Goal: Task Accomplishment & Management: Complete application form

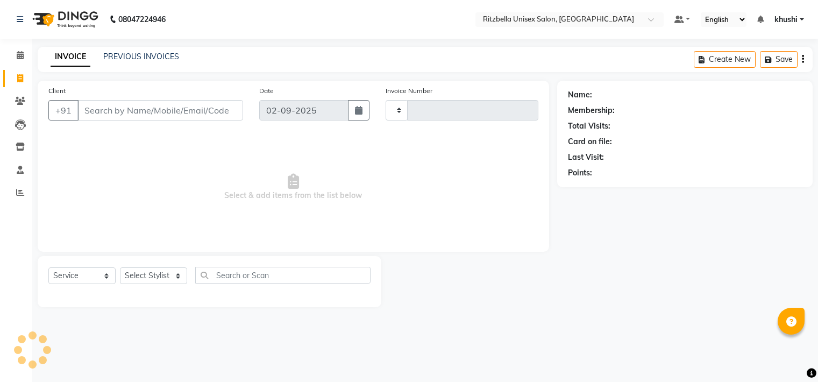
select select "service"
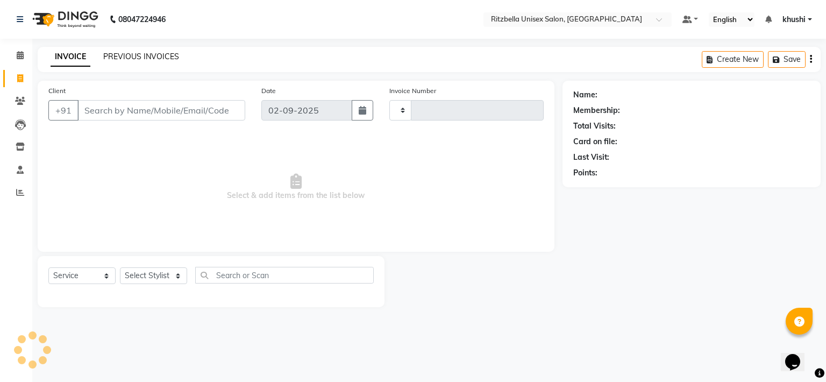
type input "0845"
select select "6870"
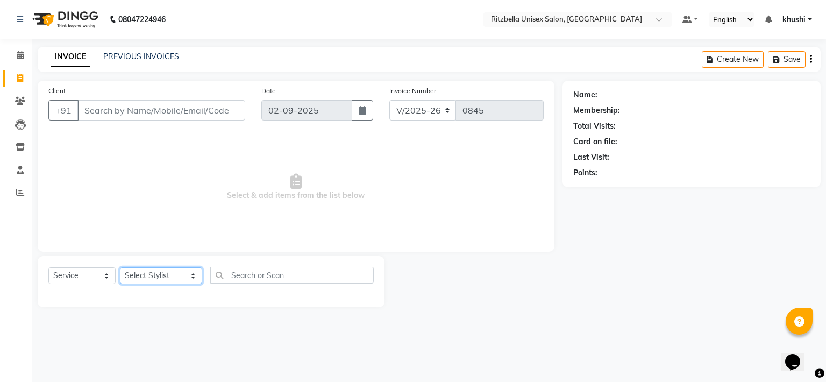
click at [160, 282] on select "Select Stylist khushi [PERSON_NAME] Ritu [PERSON_NAME] [PERSON_NAME][DEMOGRAPHI…" at bounding box center [161, 275] width 82 height 17
select select "59016"
click at [120, 268] on select "Select Stylist khushi [PERSON_NAME] Ritu [PERSON_NAME] [PERSON_NAME][DEMOGRAPHI…" at bounding box center [161, 275] width 82 height 17
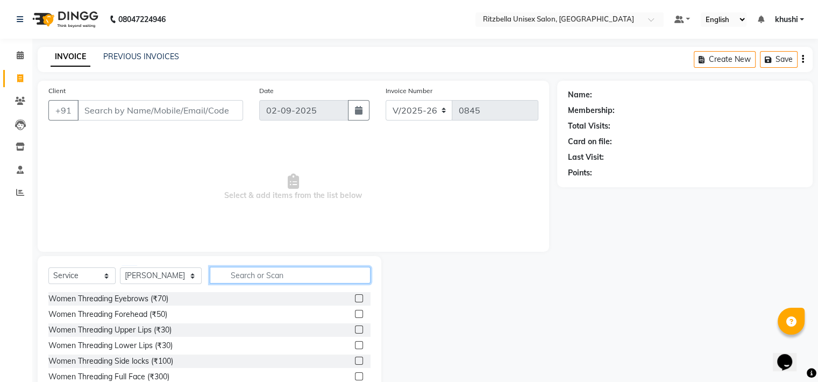
click at [238, 278] on input "text" at bounding box center [290, 275] width 161 height 17
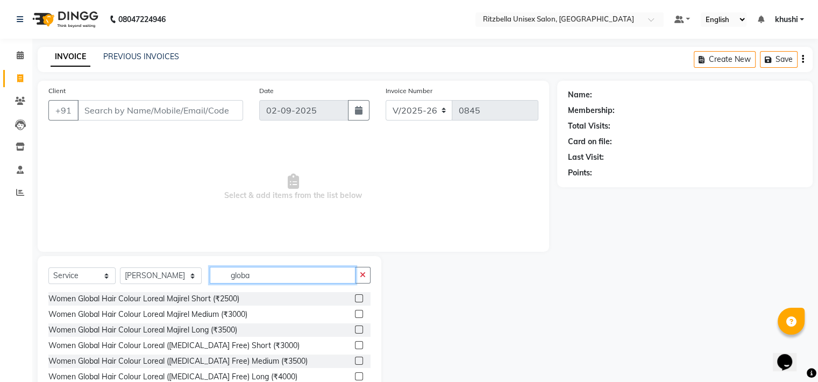
type input "global"
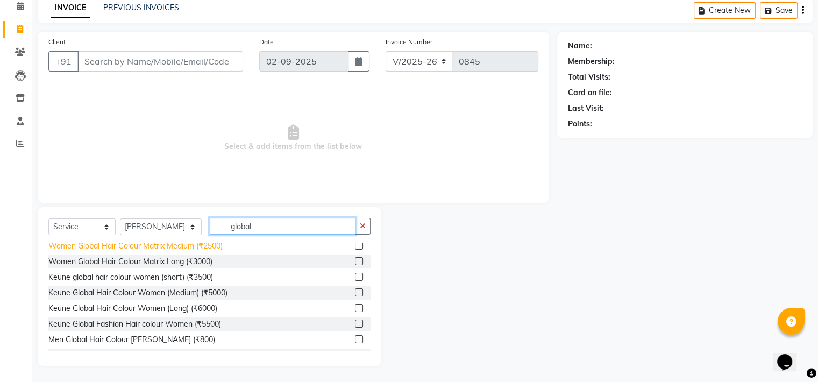
scroll to position [114, 0]
click at [265, 228] on input "global" at bounding box center [283, 226] width 146 height 17
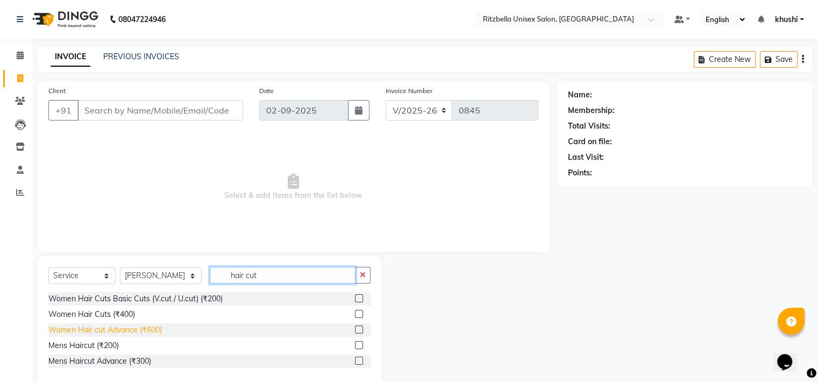
scroll to position [20, 0]
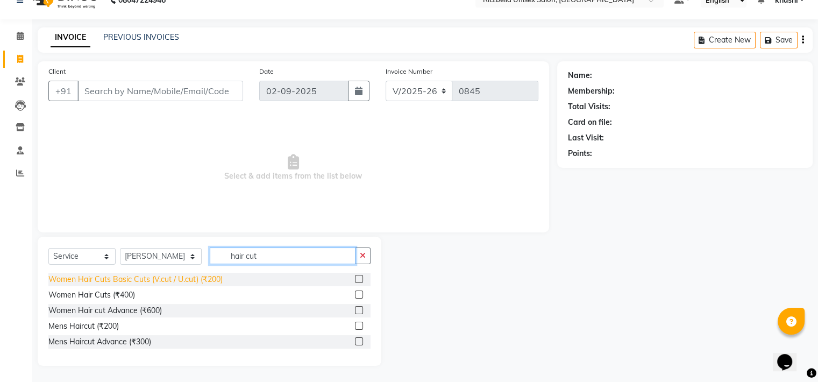
type input "hair cut"
click at [167, 275] on div "Women Hair Cuts Basic Cuts (V.cut / U.cut) (₹200)" at bounding box center [135, 279] width 174 height 11
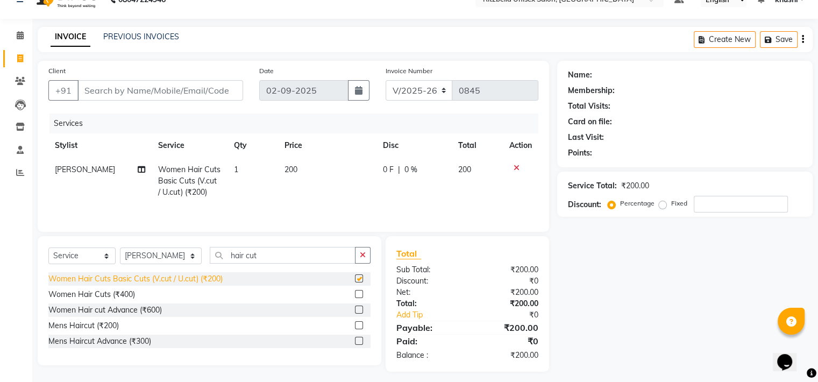
checkbox input "false"
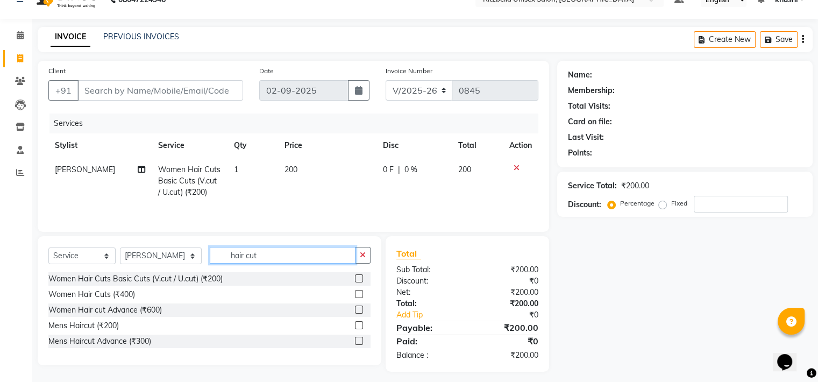
click at [267, 256] on input "hair cut" at bounding box center [283, 255] width 146 height 17
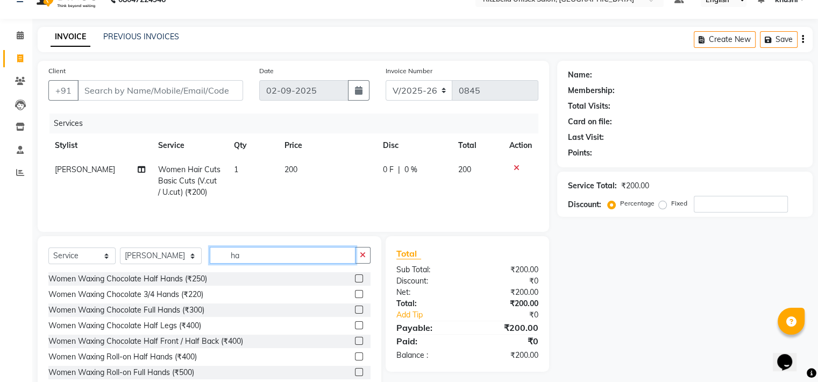
type input "h"
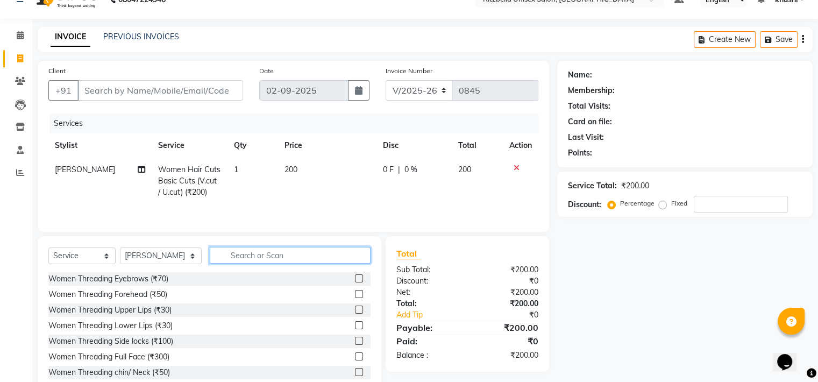
click at [276, 253] on input "text" at bounding box center [290, 255] width 161 height 17
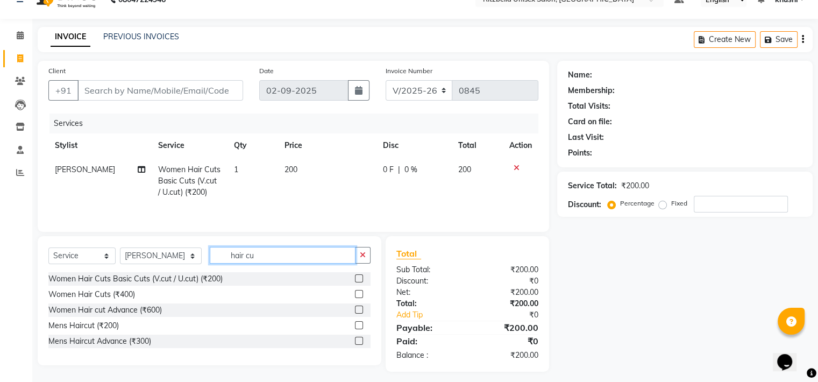
type input "hair cut"
click at [116, 294] on div "Women Hair Cuts (₹400)" at bounding box center [91, 294] width 87 height 11
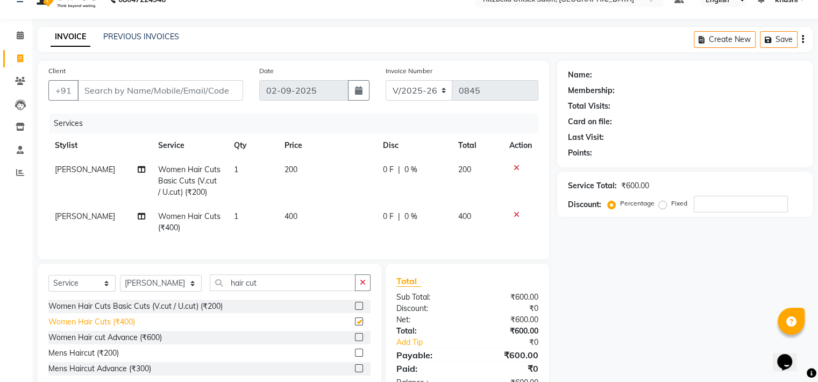
checkbox input "false"
click at [514, 168] on icon at bounding box center [516, 168] width 6 height 8
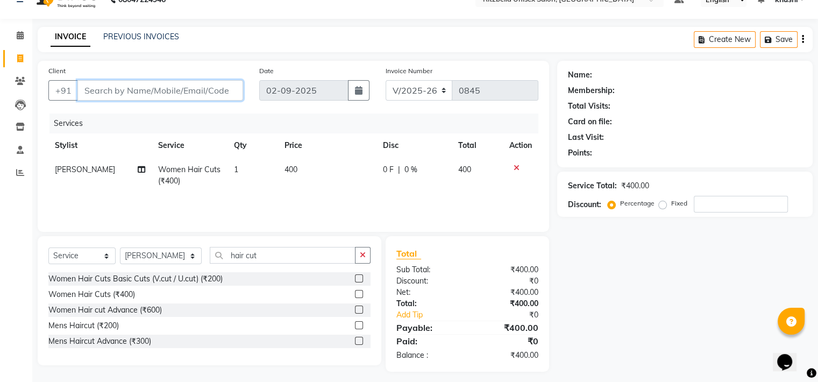
click at [227, 87] on input "Client" at bounding box center [160, 90] width 166 height 20
click at [202, 167] on span "Women Hair Cuts (₹400)" at bounding box center [189, 175] width 62 height 21
select select "59016"
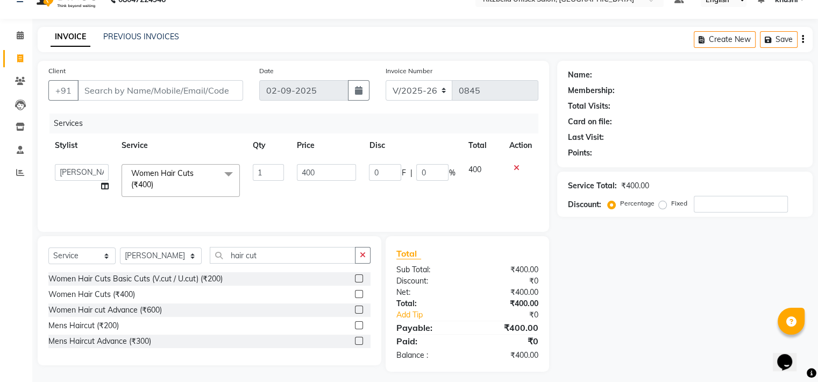
click at [202, 168] on span "Women Hair Cuts (₹400) x" at bounding box center [176, 179] width 95 height 23
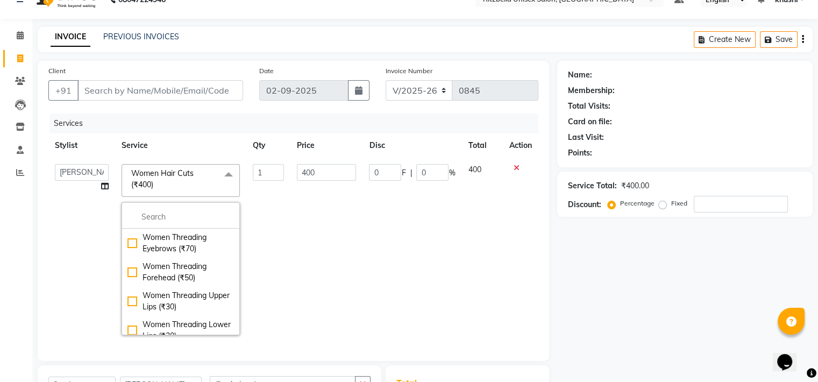
click at [194, 177] on span "Women Hair Cuts (₹400) x" at bounding box center [176, 179] width 95 height 23
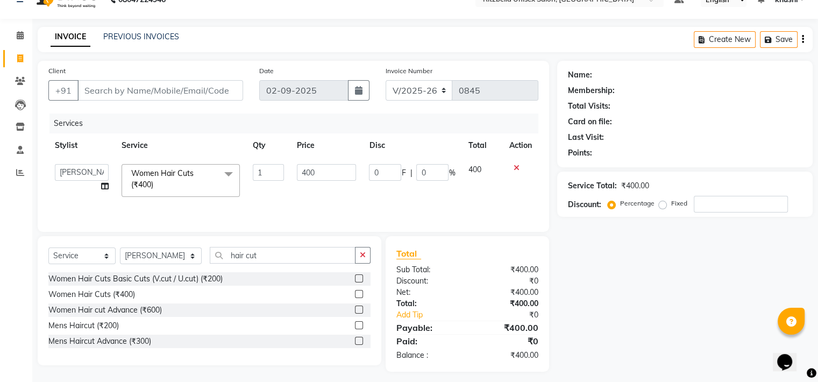
click at [194, 177] on span "Women Hair Cuts (₹400) x" at bounding box center [176, 179] width 95 height 23
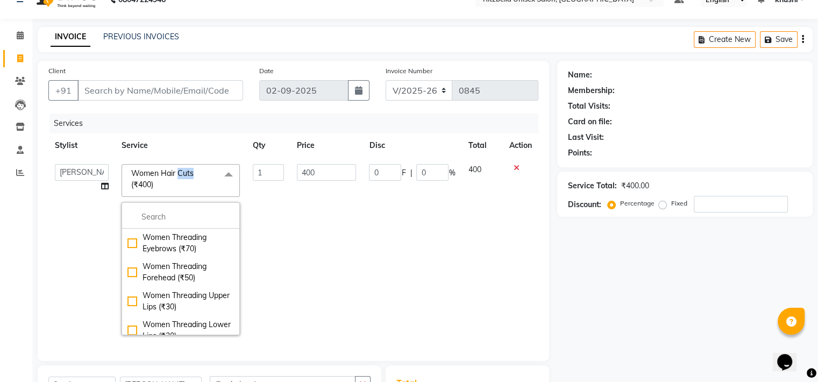
click at [194, 177] on span "Women Hair Cuts (₹400) x" at bounding box center [176, 179] width 95 height 23
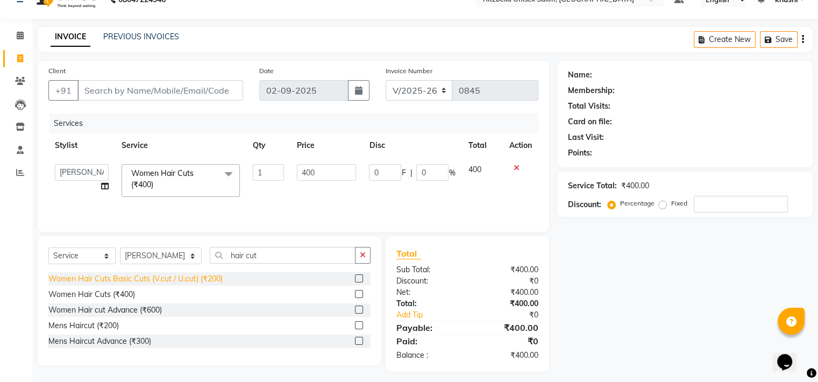
click at [195, 277] on div "Women Hair Cuts Basic Cuts (V.cut / U.cut) (₹200)" at bounding box center [135, 278] width 174 height 11
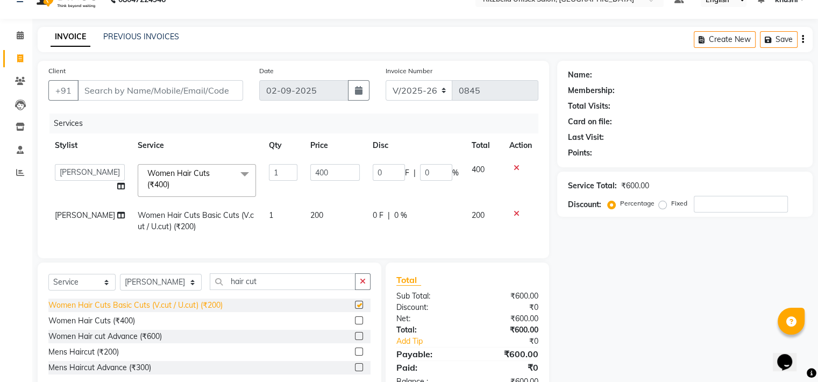
checkbox input "false"
click at [515, 172] on icon at bounding box center [516, 168] width 6 height 8
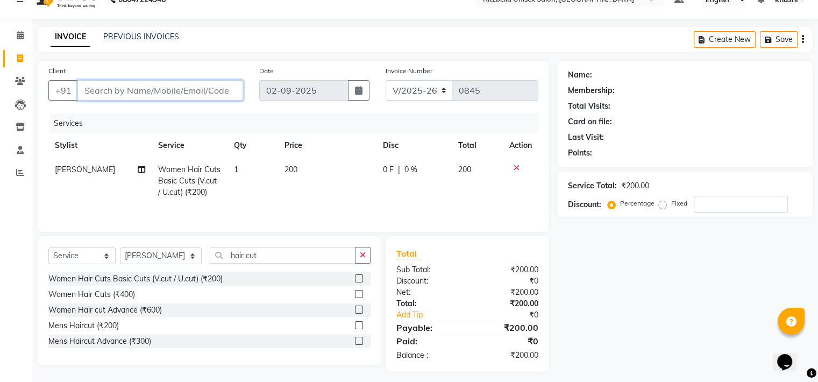
click at [192, 95] on input "Client" at bounding box center [160, 90] width 166 height 20
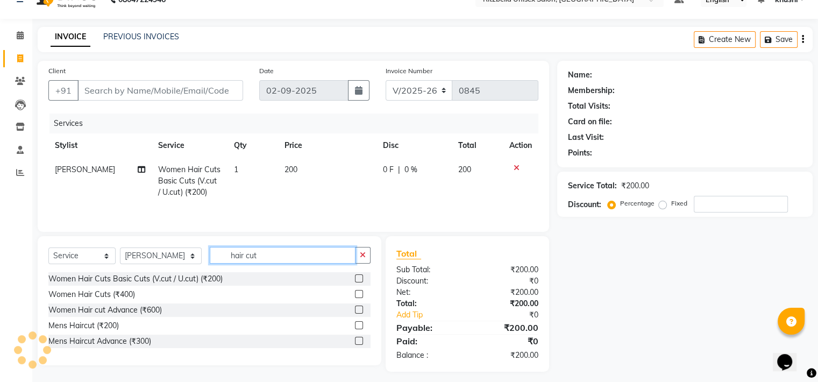
click at [274, 256] on input "hair cut" at bounding box center [283, 255] width 146 height 17
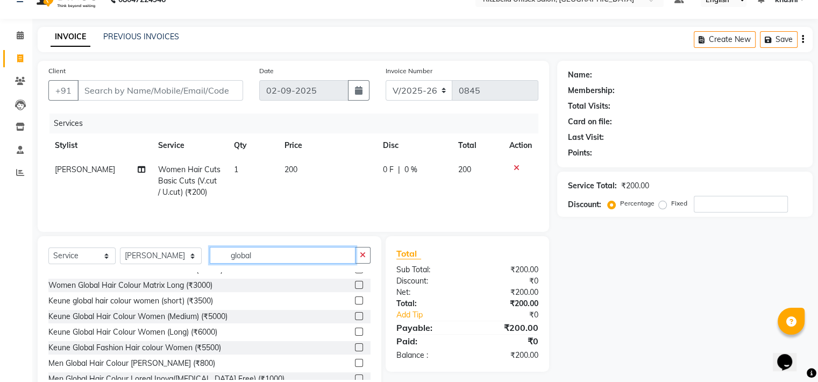
scroll to position [118, 0]
type input "global"
drag, startPoint x: 378, startPoint y: 254, endPoint x: 360, endPoint y: 252, distance: 17.9
click at [360, 252] on div "Select Service Product Membership Package Voucher Prepaid Gift Card Select Styl…" at bounding box center [210, 315] width 344 height 159
click at [360, 252] on icon "button" at bounding box center [363, 255] width 6 height 8
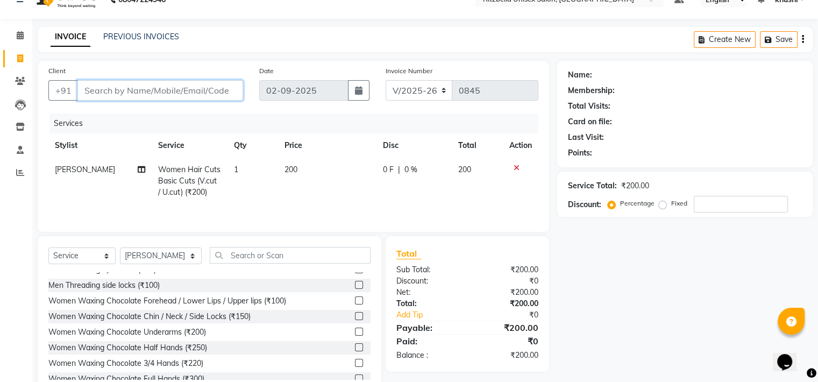
click at [119, 97] on input "Client" at bounding box center [160, 90] width 166 height 20
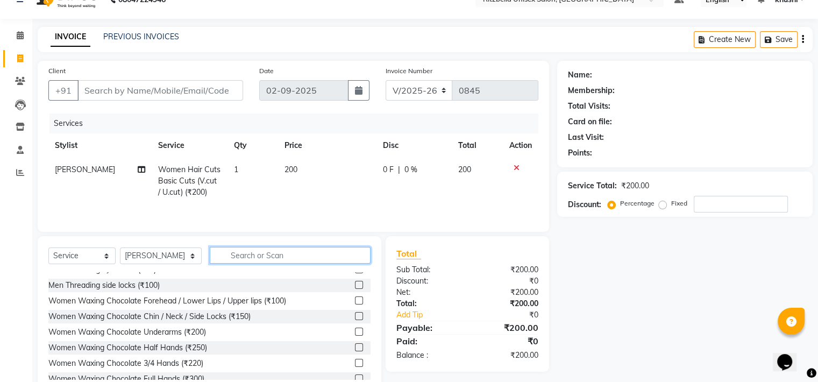
click at [236, 258] on input "text" at bounding box center [290, 255] width 161 height 17
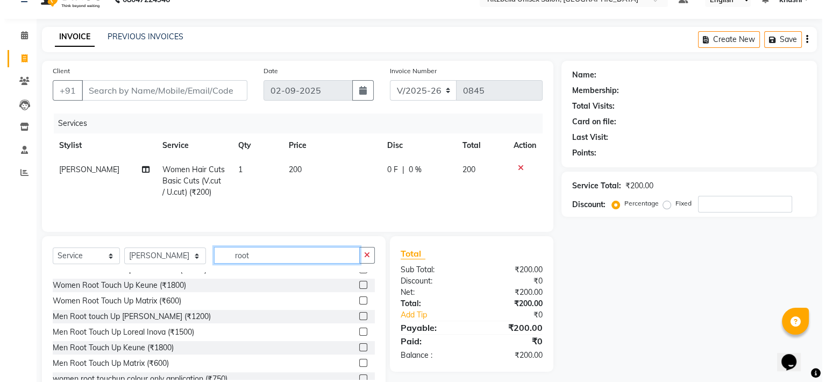
scroll to position [0, 0]
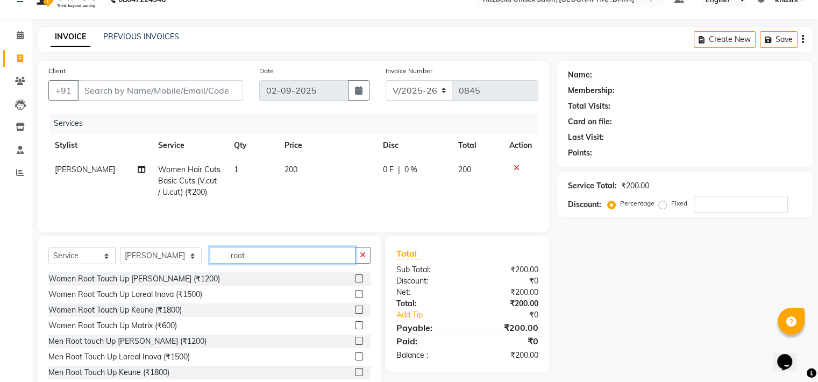
type input "root"
click at [160, 91] on input "Client" at bounding box center [160, 90] width 166 height 20
type input "9"
type input "0"
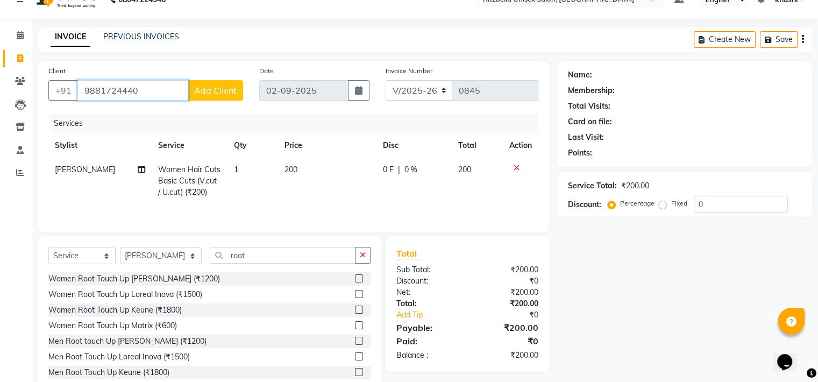
type input "9881724440"
click at [230, 94] on span "Add Client" at bounding box center [215, 90] width 42 height 11
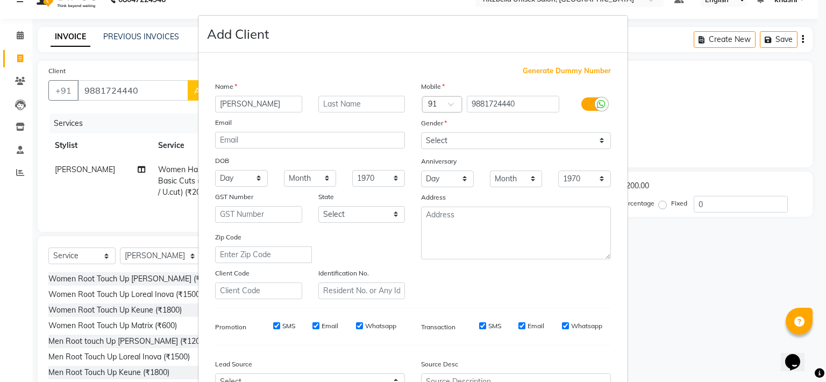
type input "[PERSON_NAME]"
click at [333, 104] on input "text" at bounding box center [361, 104] width 87 height 17
type input "[DEMOGRAPHIC_DATA]"
click at [547, 136] on select "Select [DEMOGRAPHIC_DATA] [DEMOGRAPHIC_DATA] Other Prefer Not To Say" at bounding box center [516, 140] width 190 height 17
select select "[DEMOGRAPHIC_DATA]"
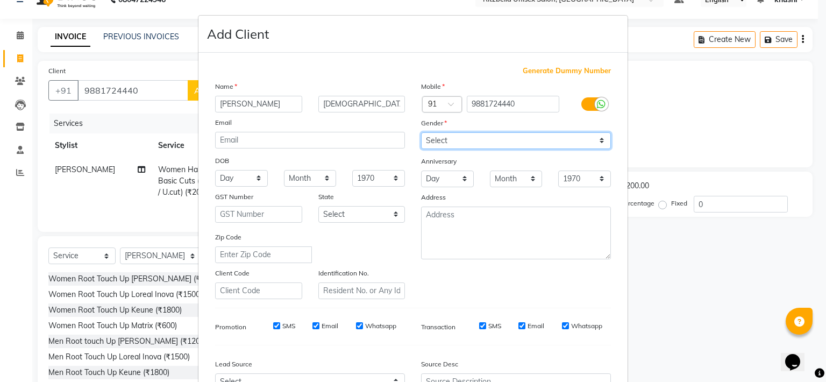
click at [421, 133] on select "Select [DEMOGRAPHIC_DATA] [DEMOGRAPHIC_DATA] Other Prefer Not To Say" at bounding box center [516, 140] width 190 height 17
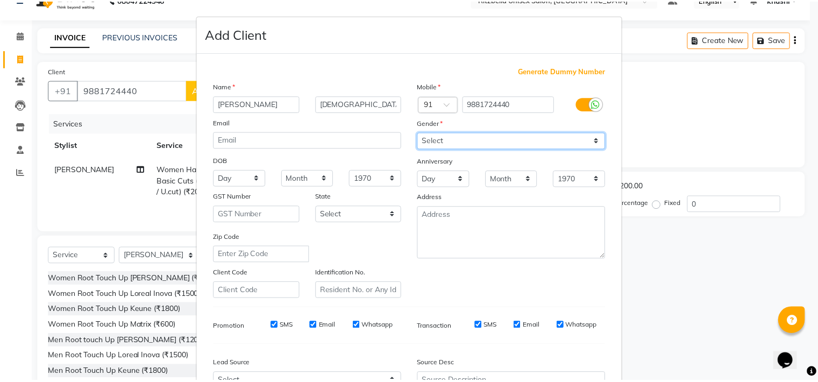
scroll to position [120, 0]
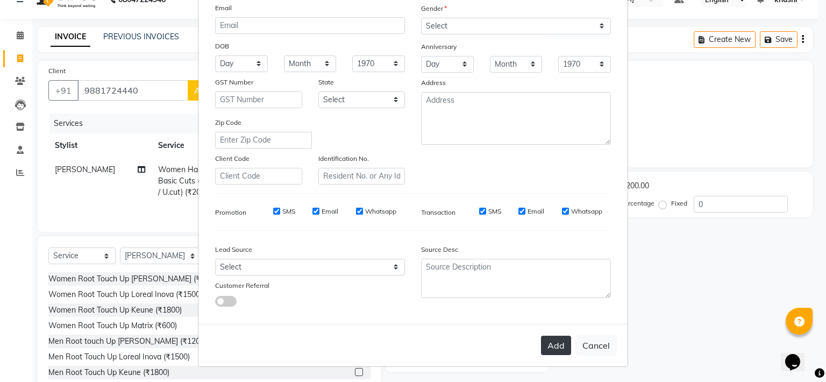
click at [547, 345] on button "Add" at bounding box center [556, 345] width 30 height 19
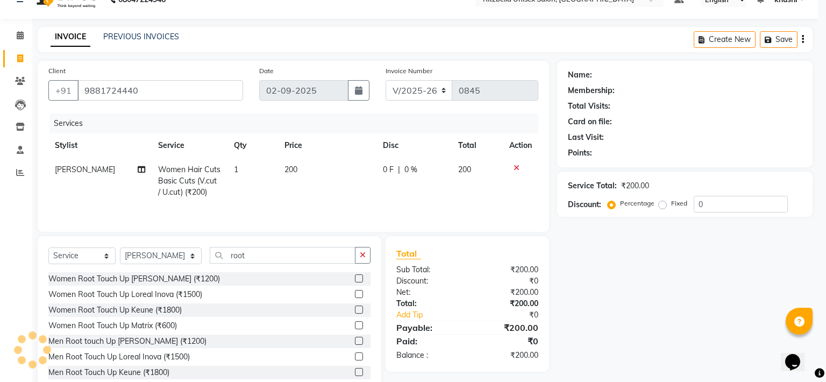
select select
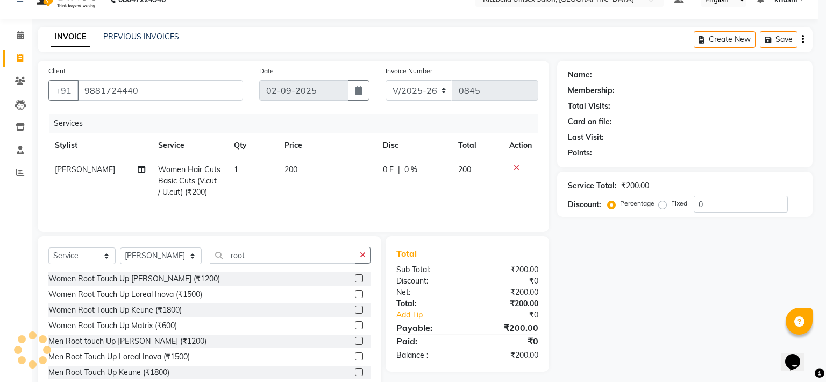
select select
checkbox input "false"
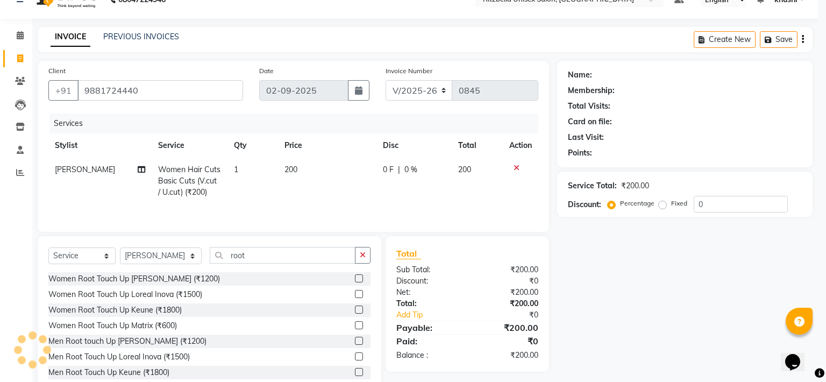
checkbox input "false"
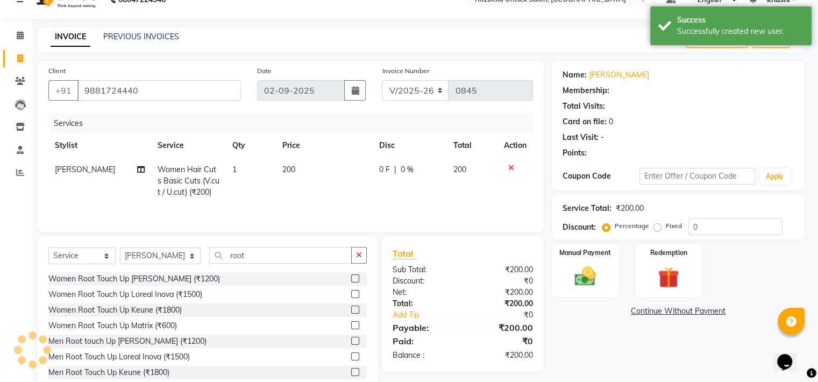
select select "1: Object"
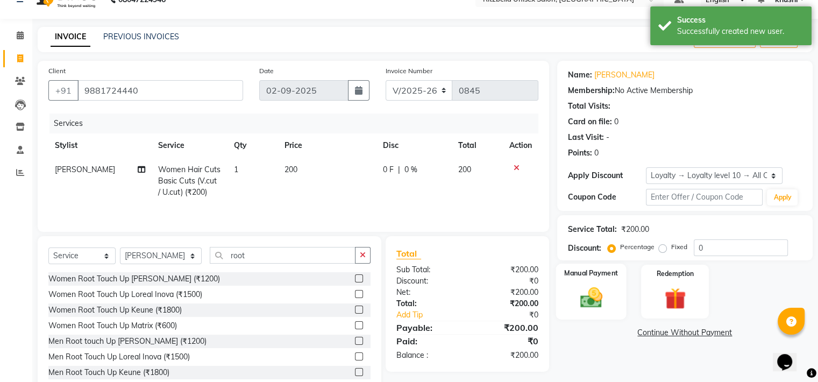
click at [583, 301] on img at bounding box center [591, 298] width 36 height 26
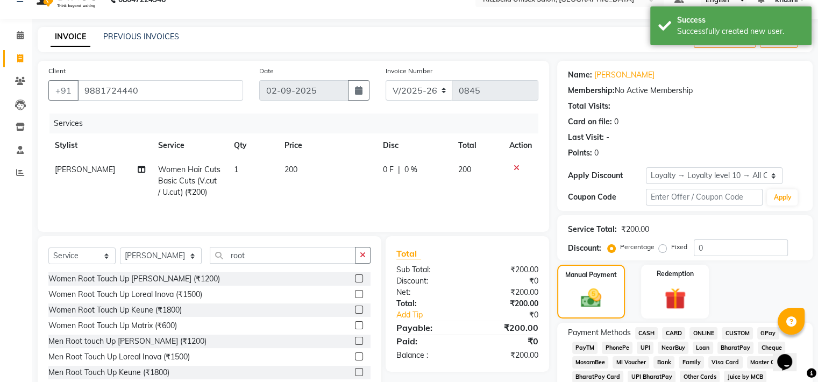
click at [763, 333] on span "GPay" at bounding box center [768, 333] width 22 height 12
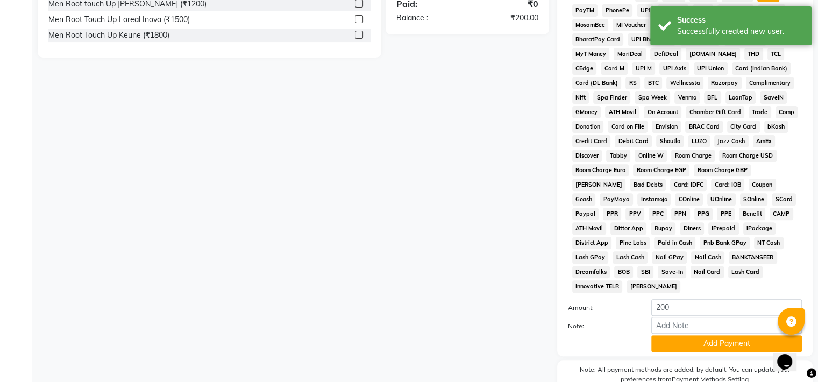
scroll to position [404, 0]
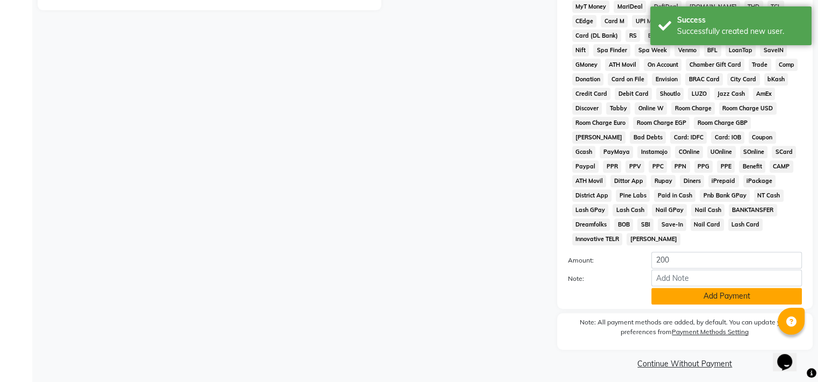
click at [710, 295] on button "Add Payment" at bounding box center [726, 296] width 151 height 17
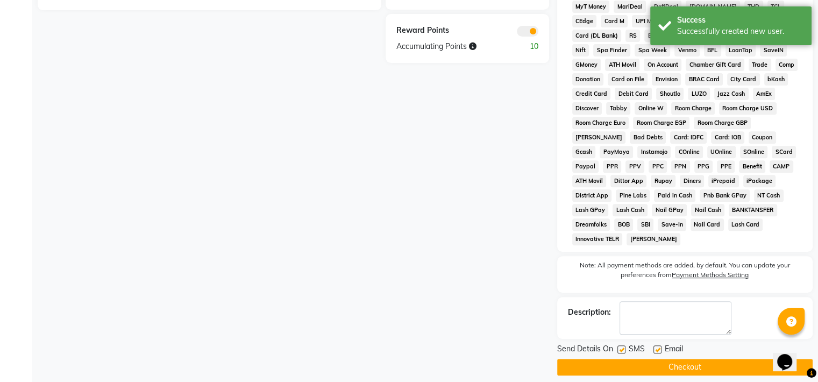
click at [634, 367] on button "Checkout" at bounding box center [684, 367] width 255 height 17
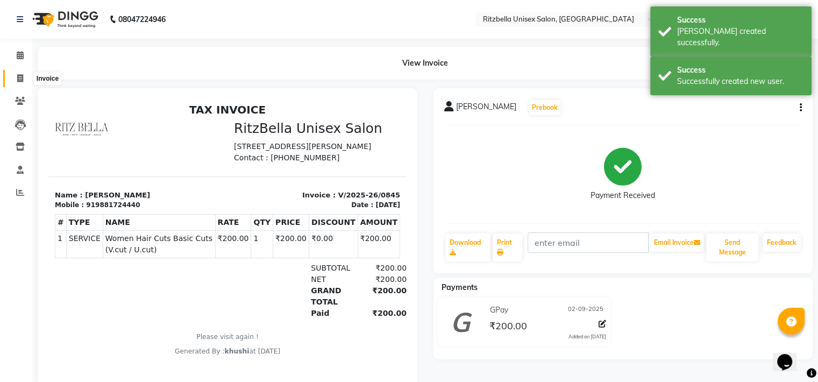
click at [28, 83] on span at bounding box center [20, 79] width 19 height 12
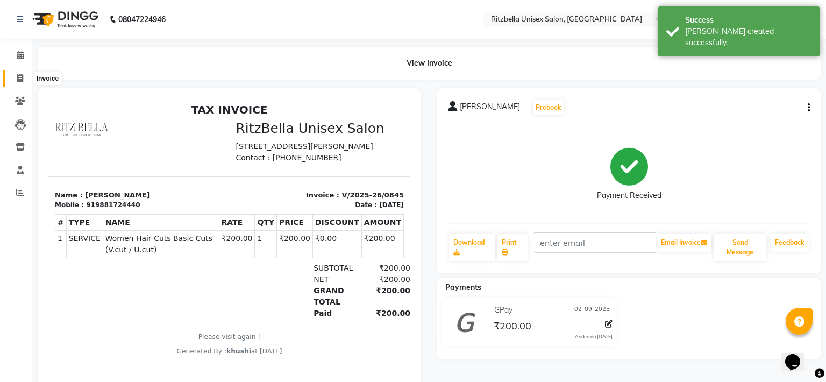
select select "6870"
select select "service"
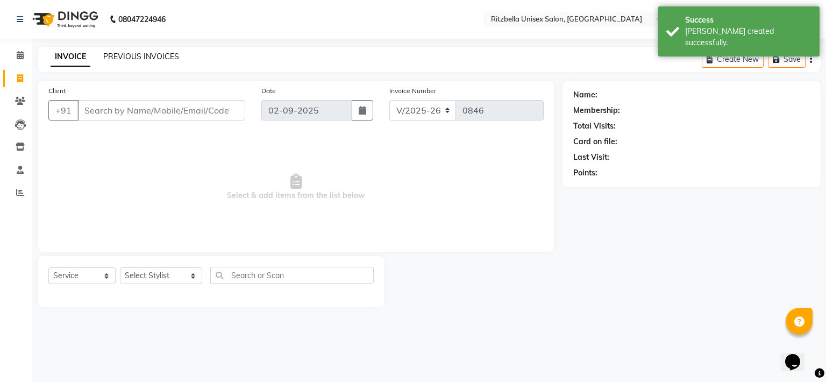
click at [134, 56] on link "PREVIOUS INVOICES" at bounding box center [141, 57] width 76 height 10
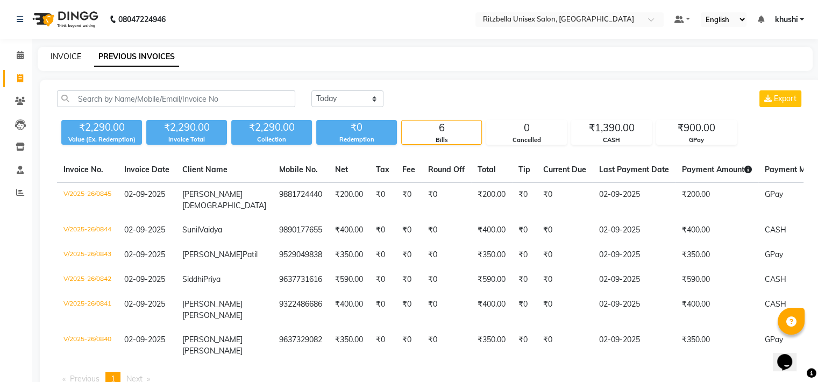
click at [72, 58] on link "INVOICE" at bounding box center [66, 57] width 31 height 10
select select "6870"
select select "service"
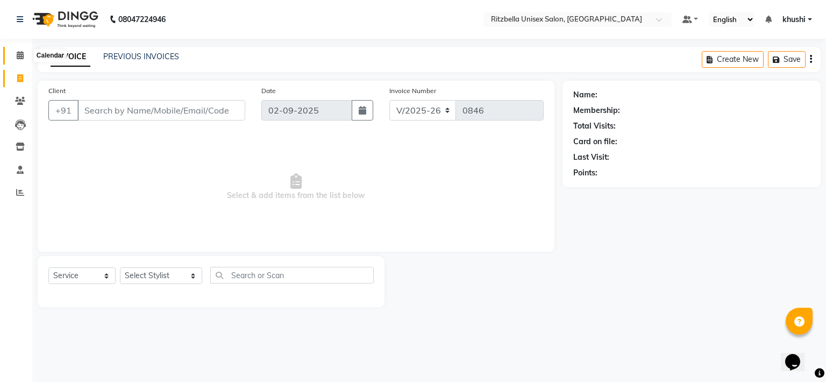
click at [24, 52] on span at bounding box center [20, 55] width 19 height 12
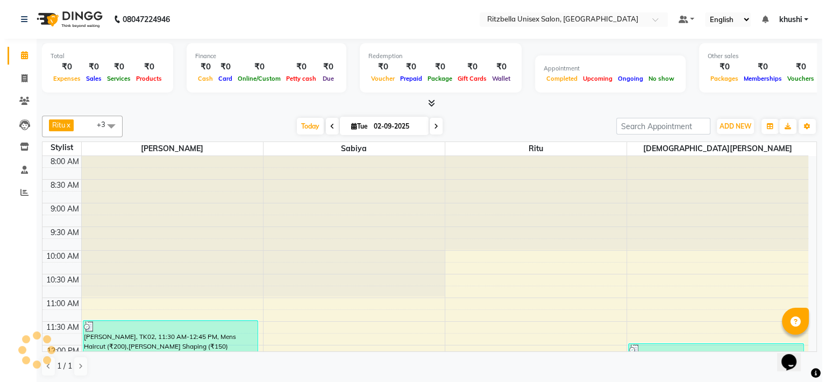
scroll to position [346, 0]
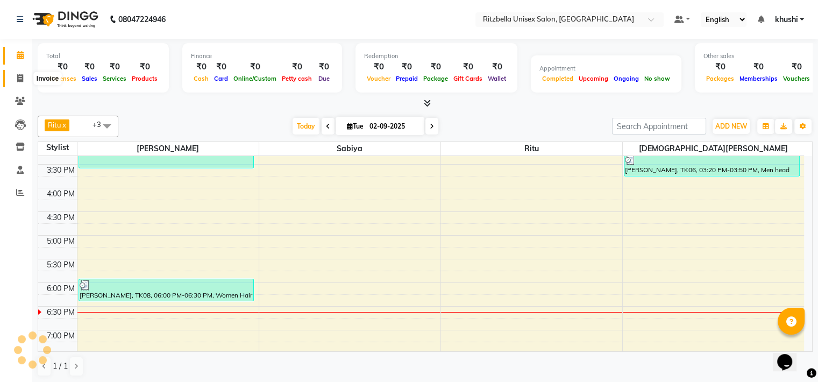
click at [27, 77] on span at bounding box center [20, 79] width 19 height 12
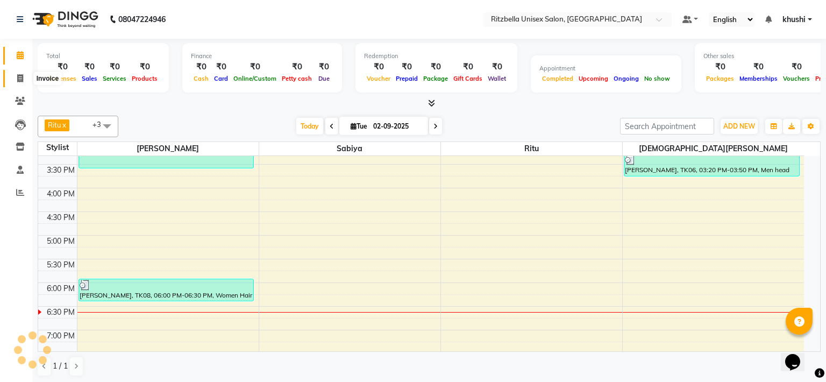
select select "6870"
select select "service"
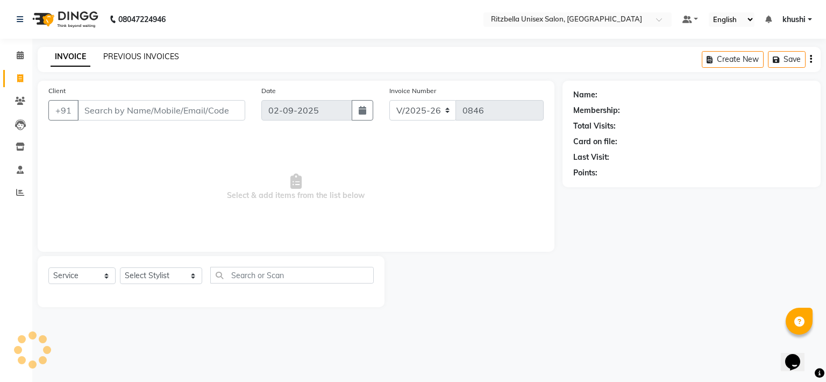
click at [122, 52] on link "PREVIOUS INVOICES" at bounding box center [141, 57] width 76 height 10
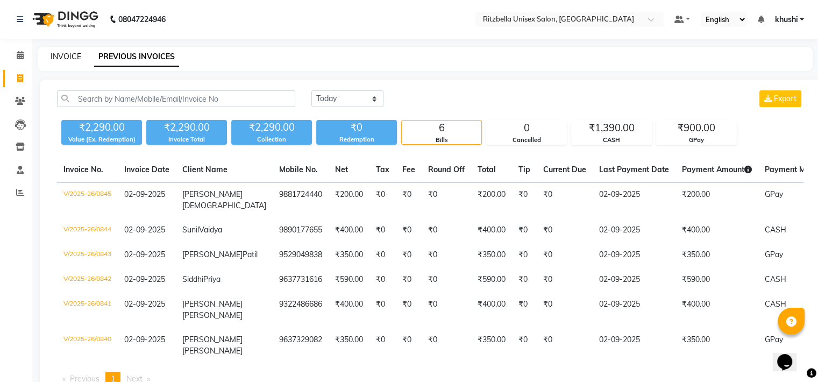
click at [69, 56] on link "INVOICE" at bounding box center [66, 57] width 31 height 10
select select "6870"
select select "service"
